Goal: Information Seeking & Learning: Understand process/instructions

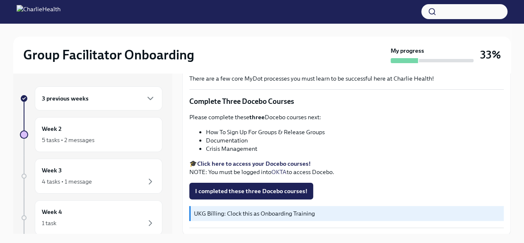
scroll to position [347, 0]
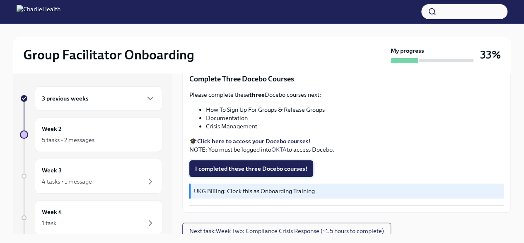
click at [248, 164] on span "I completed these three Docebo courses!" at bounding box center [251, 168] width 112 height 8
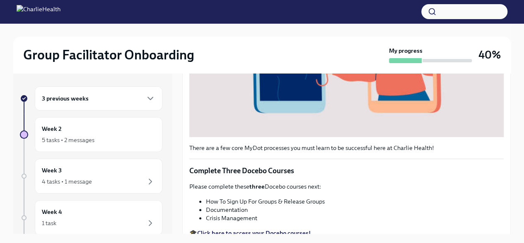
scroll to position [348, 0]
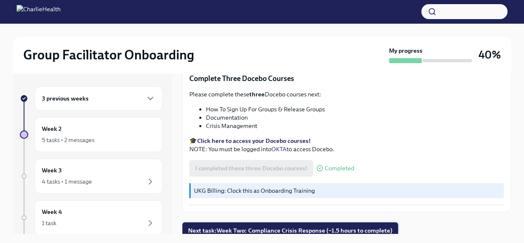
click at [313, 226] on span "Next task : Week Two: Compliance Crisis Response (~1.5 hours to complete)" at bounding box center [290, 230] width 204 height 8
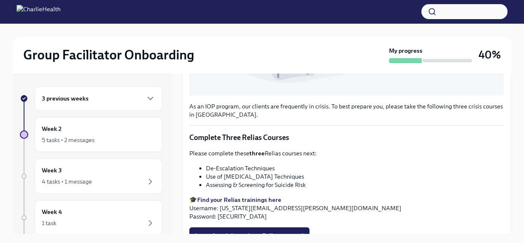
scroll to position [294, 0]
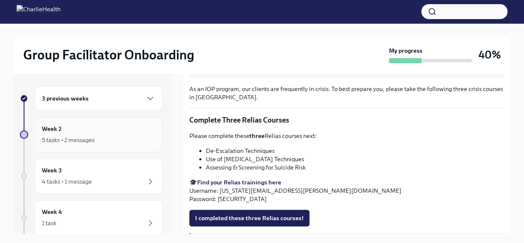
click at [67, 131] on div "Week 2 5 tasks • 2 messages" at bounding box center [99, 134] width 114 height 21
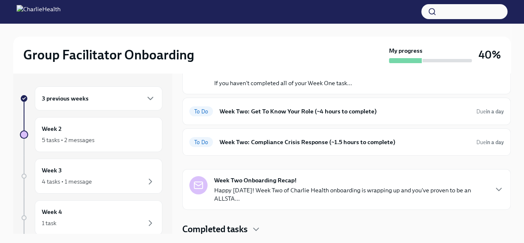
scroll to position [65, 0]
click at [359, 112] on h6 "Week Two: Get To Know Your Role (~4 hours to complete)" at bounding box center [345, 110] width 250 height 9
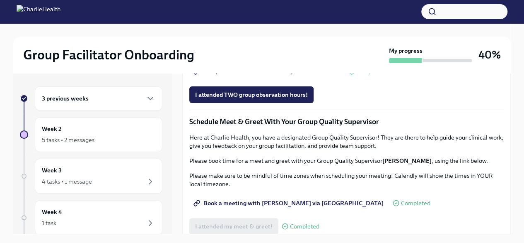
scroll to position [704, 0]
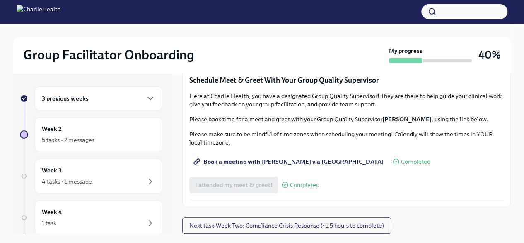
click at [267, 57] on span "I attended TWO group observation hours!" at bounding box center [251, 53] width 113 height 8
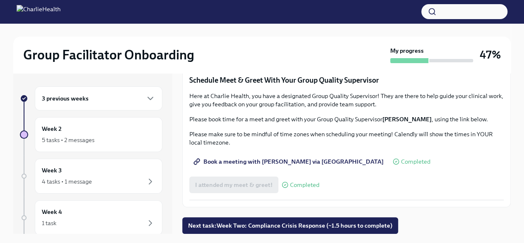
scroll to position [814, 0]
click at [314, 223] on span "Next task : Week Two: Compliance Crisis Response (~1.5 hours to complete)" at bounding box center [290, 225] width 204 height 8
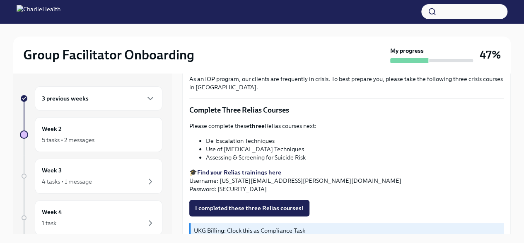
scroll to position [318, 0]
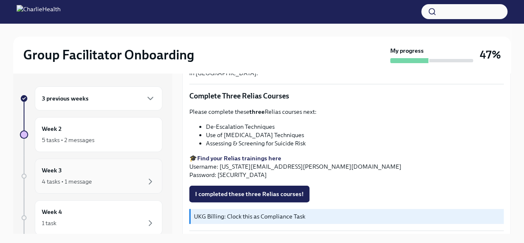
click at [84, 169] on div "Week 3 4 tasks • 1 message" at bounding box center [99, 175] width 114 height 21
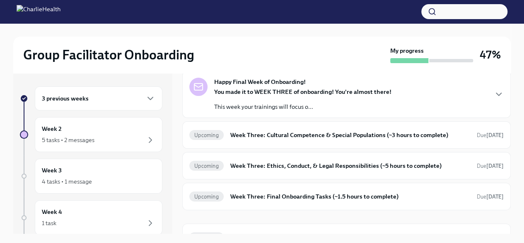
scroll to position [56, 0]
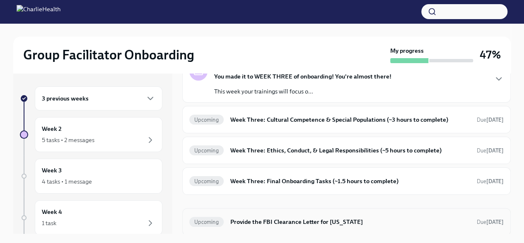
click at [321, 220] on h6 "Provide the FBI Clearance Letter for [US_STATE]" at bounding box center [350, 221] width 240 height 9
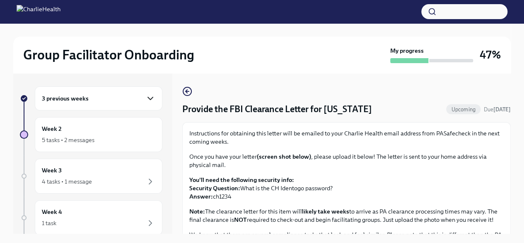
click at [146, 95] on icon "button" at bounding box center [151, 98] width 10 height 10
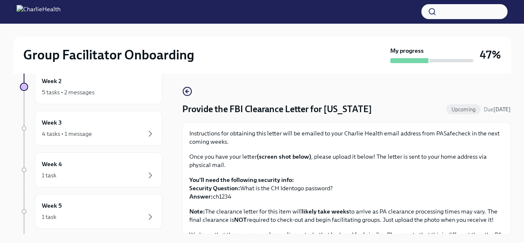
scroll to position [211, 0]
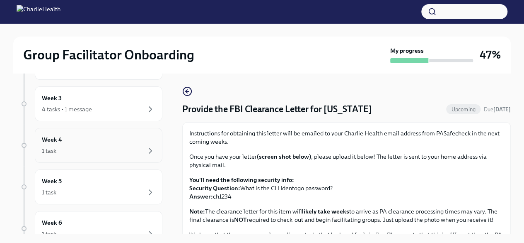
click at [99, 150] on div "1 task" at bounding box center [99, 151] width 114 height 10
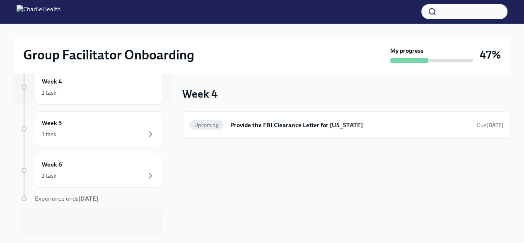
scroll to position [130, 0]
click at [80, 123] on div "Week 5 1 task" at bounding box center [99, 128] width 114 height 21
click at [93, 160] on div "Week 6 1 task" at bounding box center [99, 170] width 114 height 21
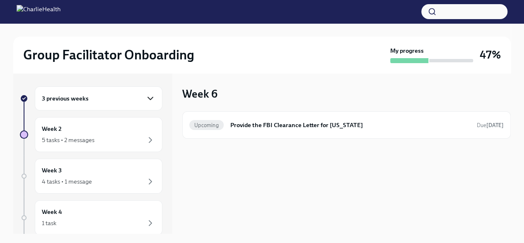
click at [148, 97] on icon "button" at bounding box center [150, 98] width 5 height 2
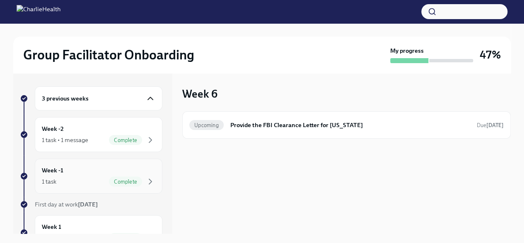
click at [82, 165] on div "Week -1 1 task Complete" at bounding box center [99, 175] width 114 height 21
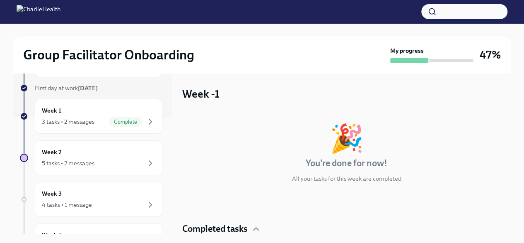
scroll to position [117, 0]
click at [71, 151] on div "Week 2 5 tasks • 2 messages" at bounding box center [99, 156] width 114 height 21
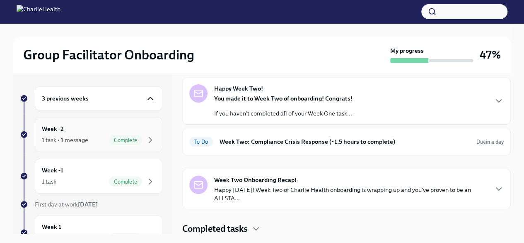
click at [77, 129] on div "Week -2 1 task • 1 message Complete" at bounding box center [99, 134] width 114 height 21
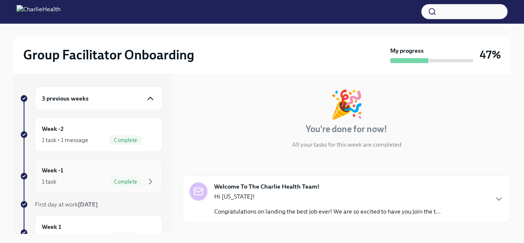
click at [90, 168] on div "Week -1 1 task Complete" at bounding box center [99, 175] width 114 height 21
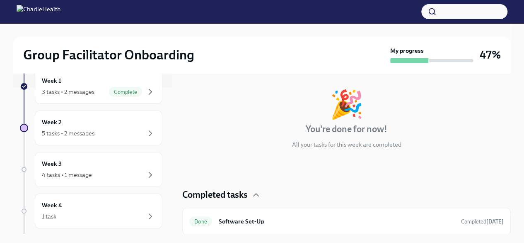
scroll to position [147, 0]
click at [85, 129] on div "5 tasks • 2 messages" at bounding box center [68, 132] width 53 height 8
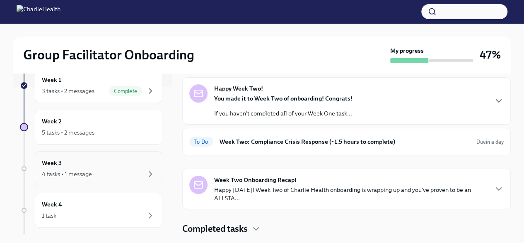
click at [123, 166] on div "Week 3 4 tasks • 1 message" at bounding box center [99, 168] width 114 height 21
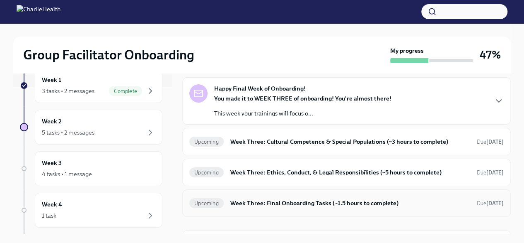
click at [263, 204] on h6 "Week Three: Final Onboarding Tasks (~1.5 hours to complete)" at bounding box center [350, 202] width 240 height 9
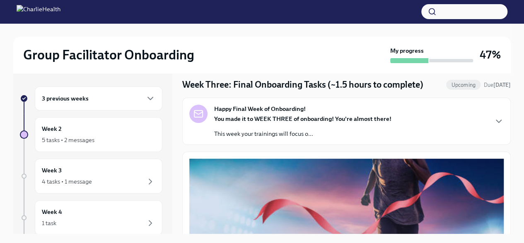
scroll to position [36, 0]
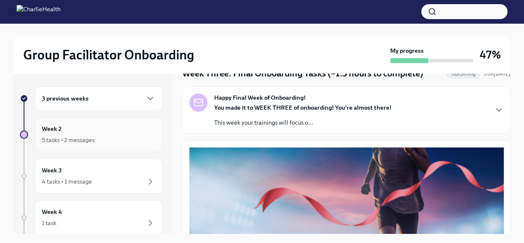
click at [59, 140] on div "5 tasks • 2 messages" at bounding box center [68, 140] width 53 height 8
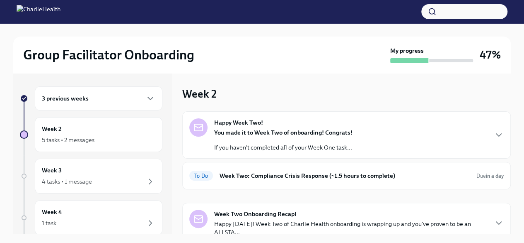
scroll to position [34, 0]
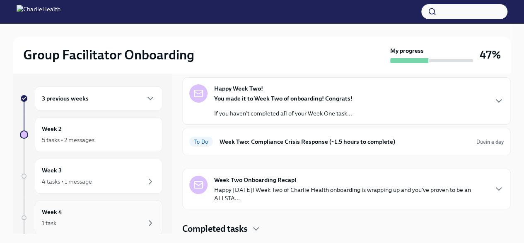
click at [124, 208] on div "Week 4 1 task" at bounding box center [99, 217] width 114 height 21
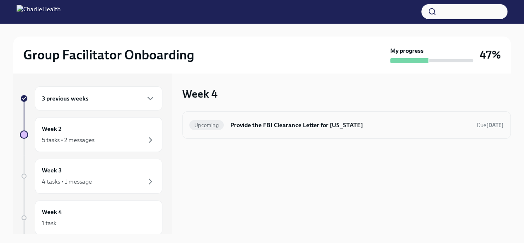
click at [278, 124] on h6 "Provide the FBI Clearance Letter for [US_STATE]" at bounding box center [350, 124] width 240 height 9
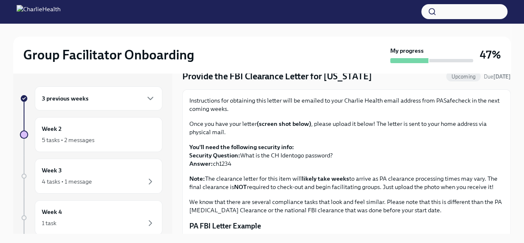
scroll to position [22, 0]
